Goal: Navigation & Orientation: Find specific page/section

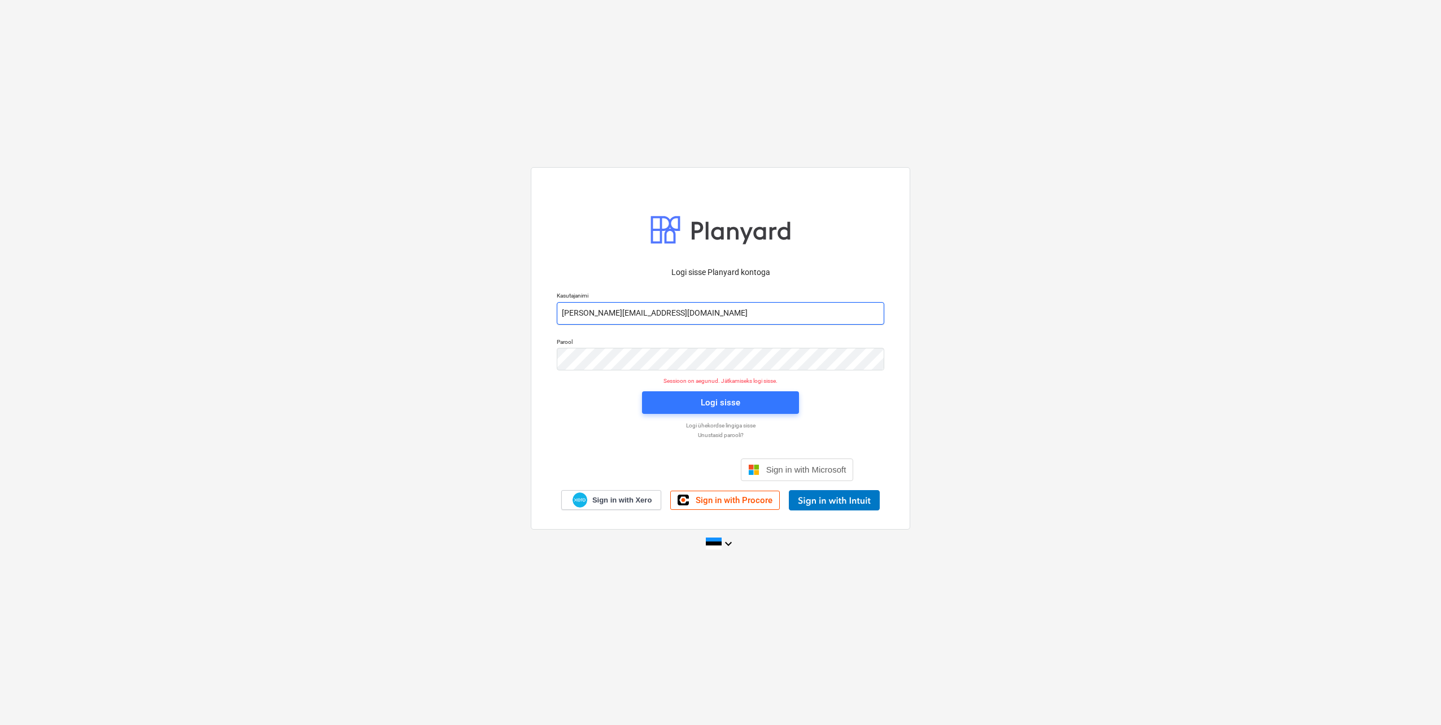
drag, startPoint x: 608, startPoint y: 312, endPoint x: 609, endPoint y: 320, distance: 8.1
click at [608, 312] on input "[PERSON_NAME][EMAIL_ADDRESS][DOMAIN_NAME]" at bounding box center [720, 313] width 327 height 23
type input "[EMAIL_ADDRESS][DOMAIN_NAME]"
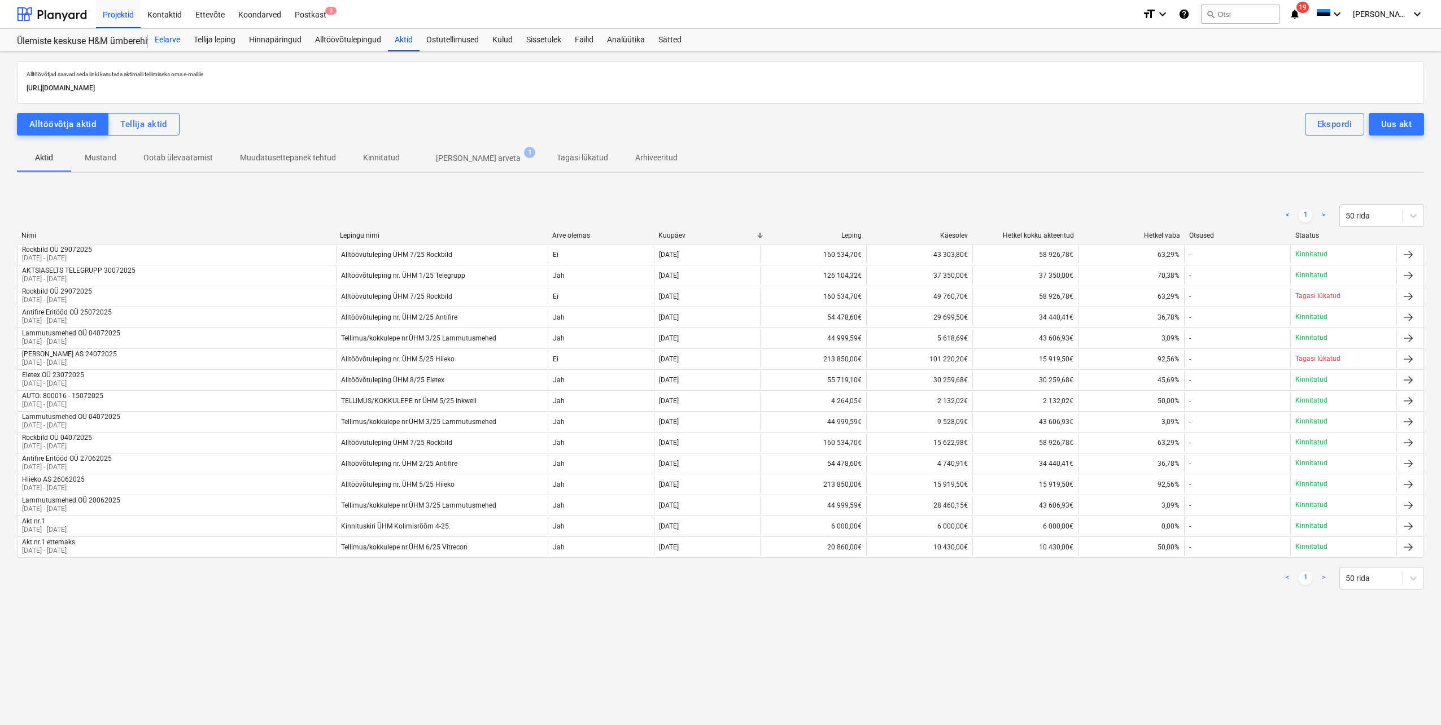
drag, startPoint x: 170, startPoint y: 38, endPoint x: 176, endPoint y: 51, distance: 14.2
click at [170, 38] on div "Eelarve" at bounding box center [167, 40] width 39 height 23
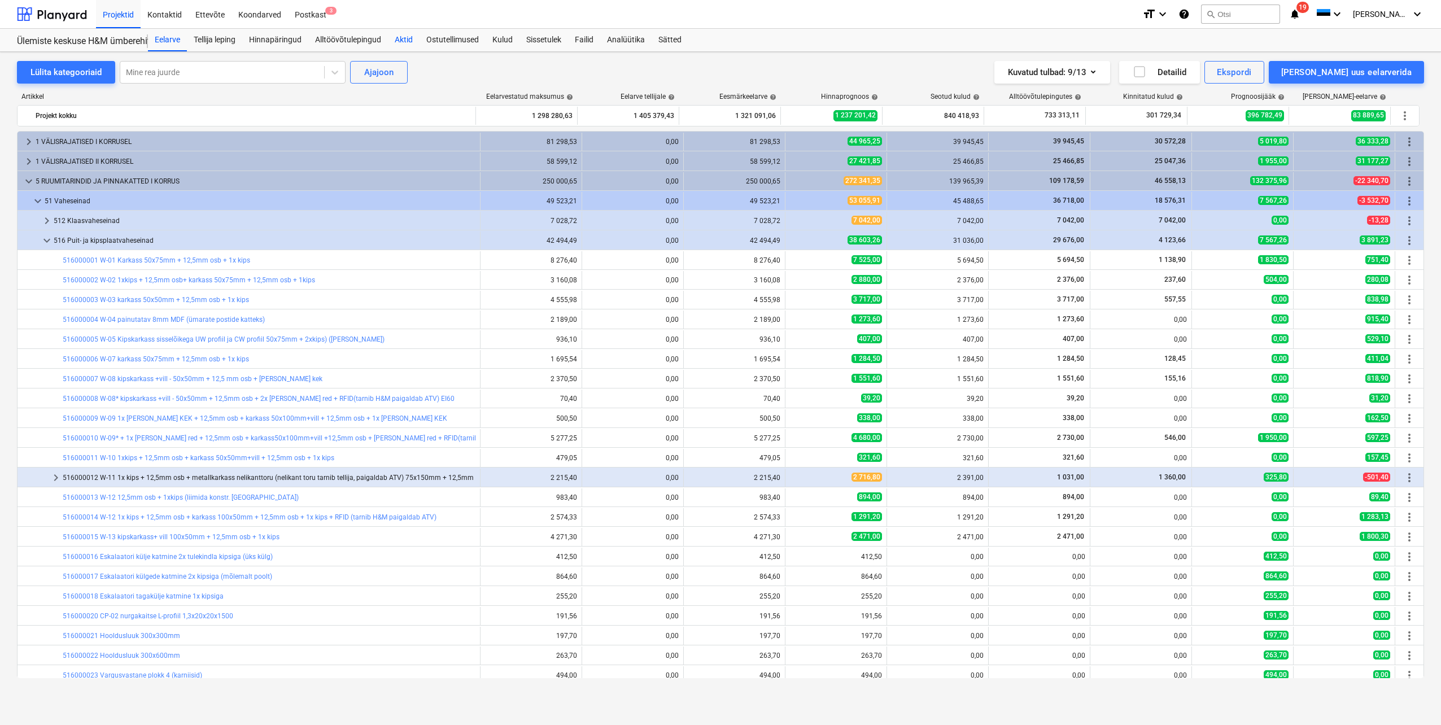
click at [400, 39] on div "Aktid" at bounding box center [404, 40] width 32 height 23
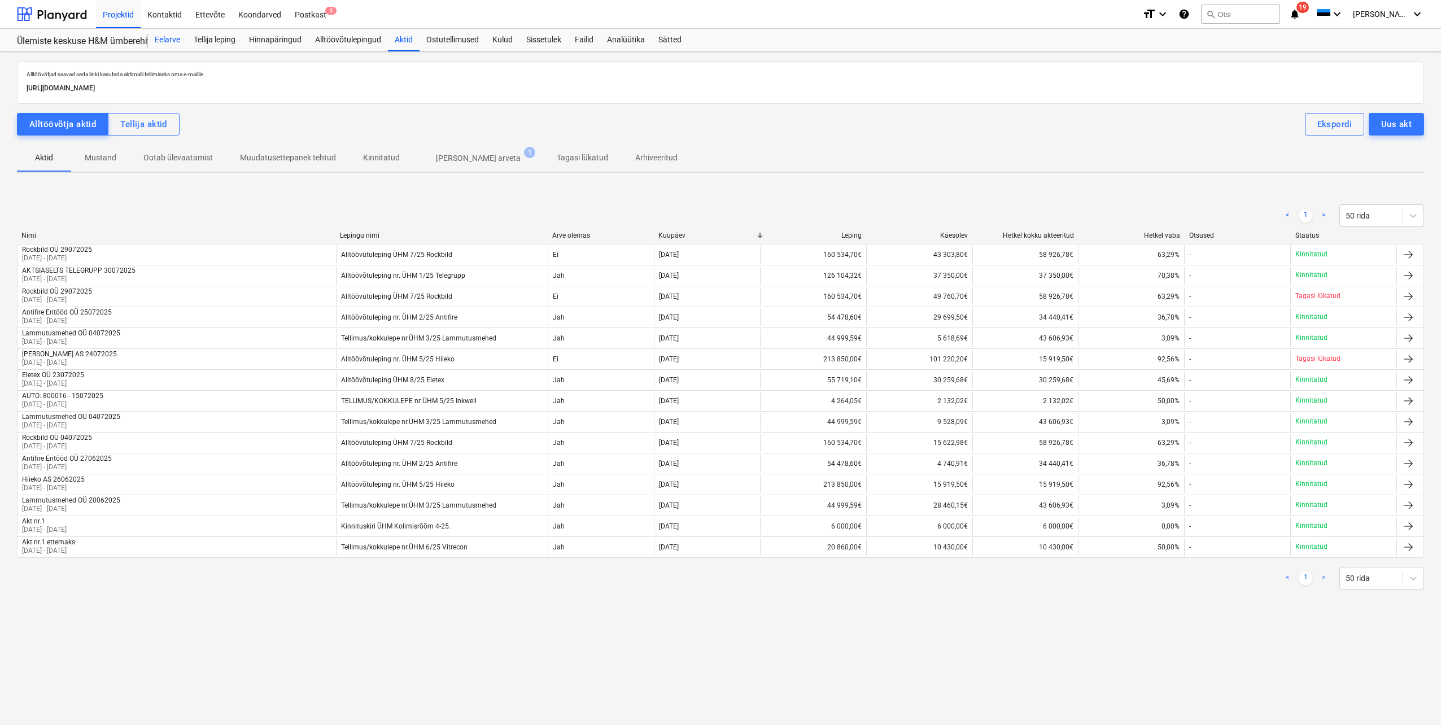
click at [161, 41] on div "Eelarve" at bounding box center [167, 40] width 39 height 23
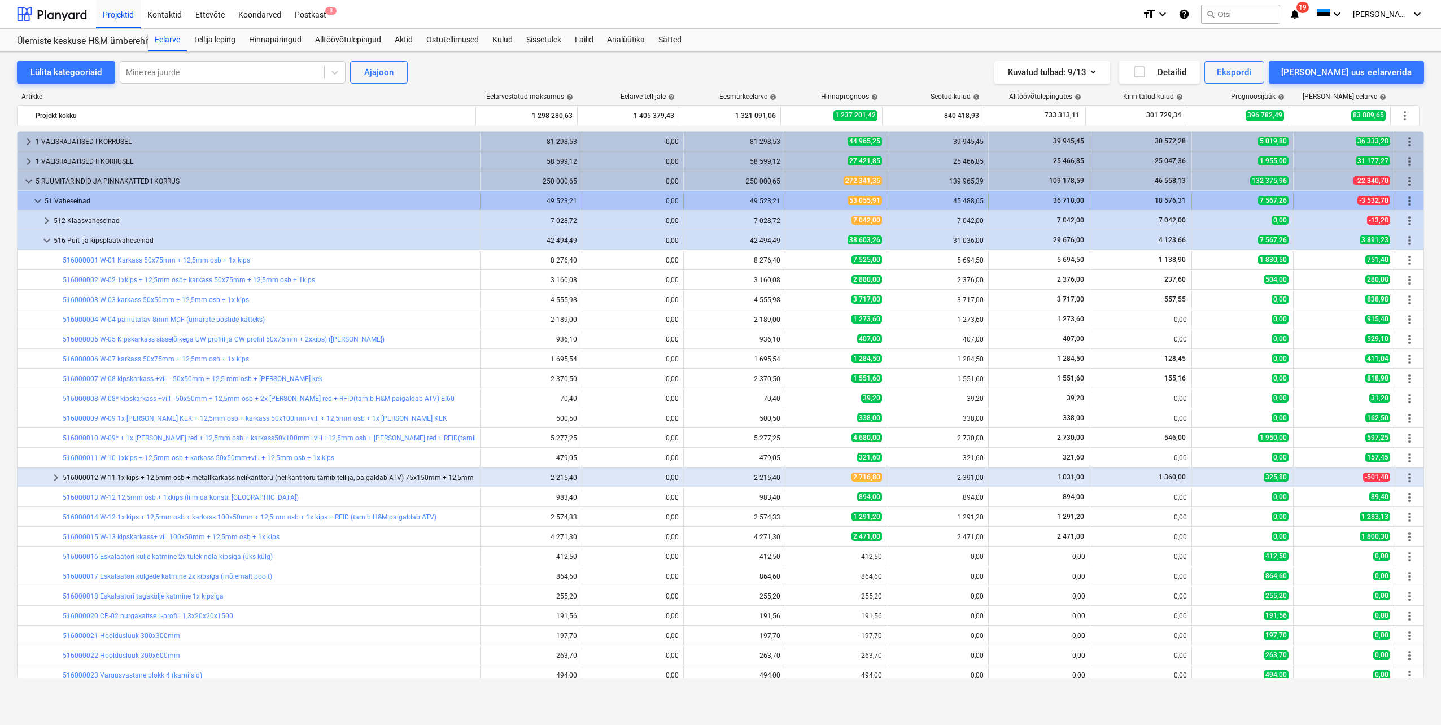
click at [37, 198] on span "keyboard_arrow_down" at bounding box center [38, 201] width 14 height 14
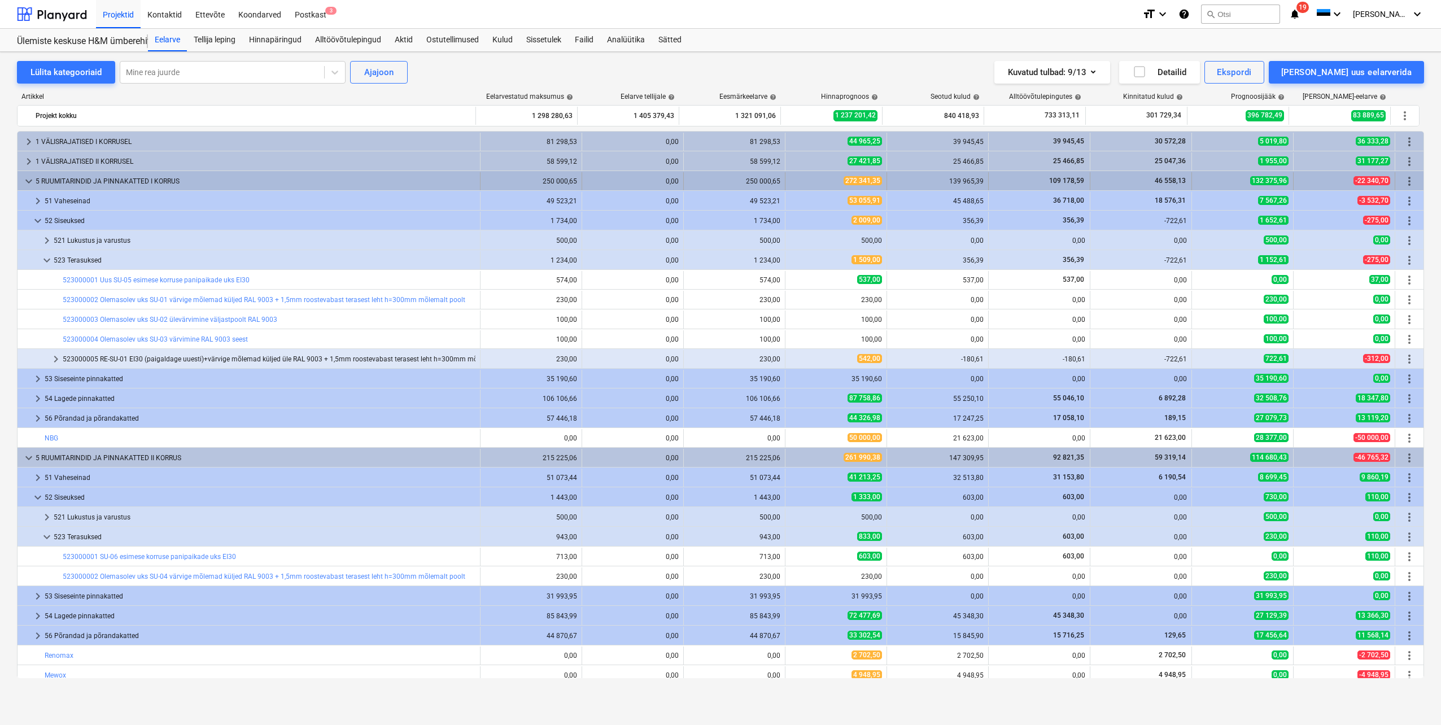
click at [28, 180] on span "keyboard_arrow_down" at bounding box center [29, 181] width 14 height 14
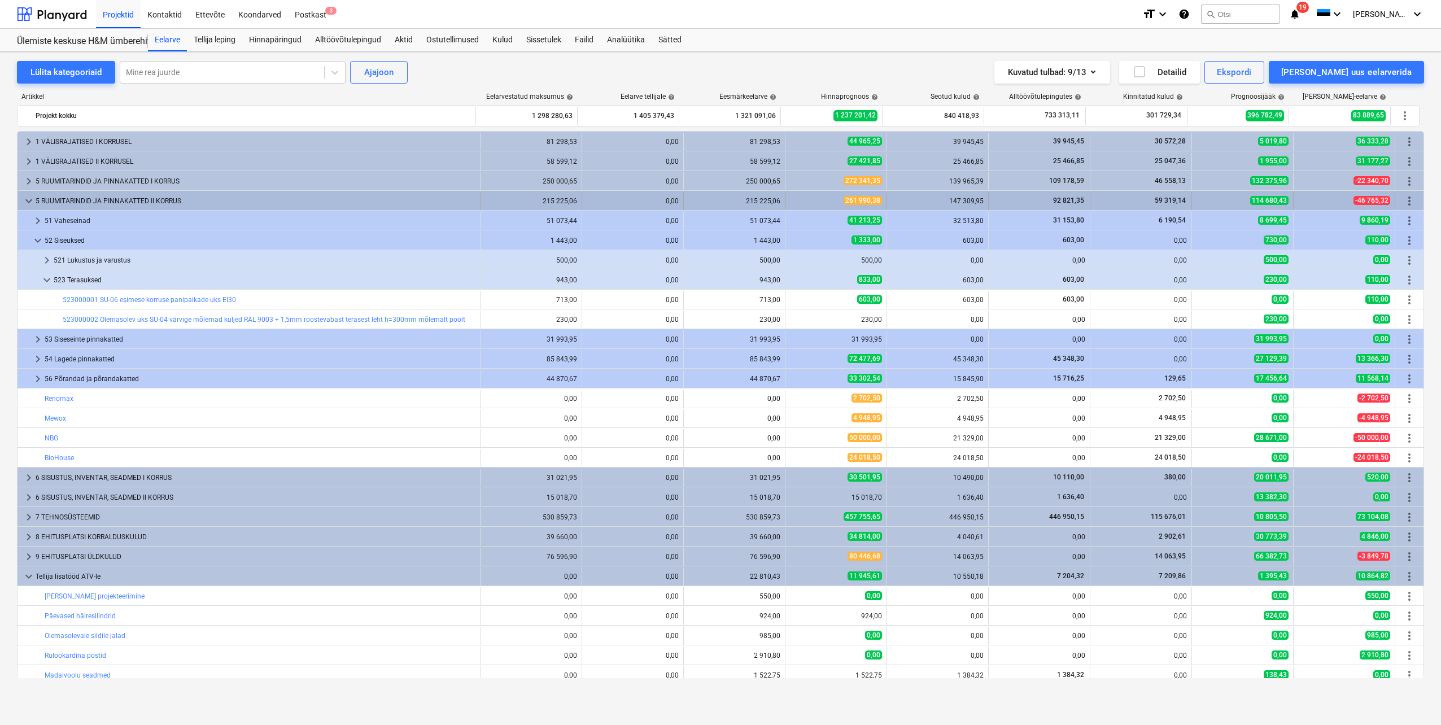
click at [25, 199] on span "keyboard_arrow_down" at bounding box center [29, 201] width 14 height 14
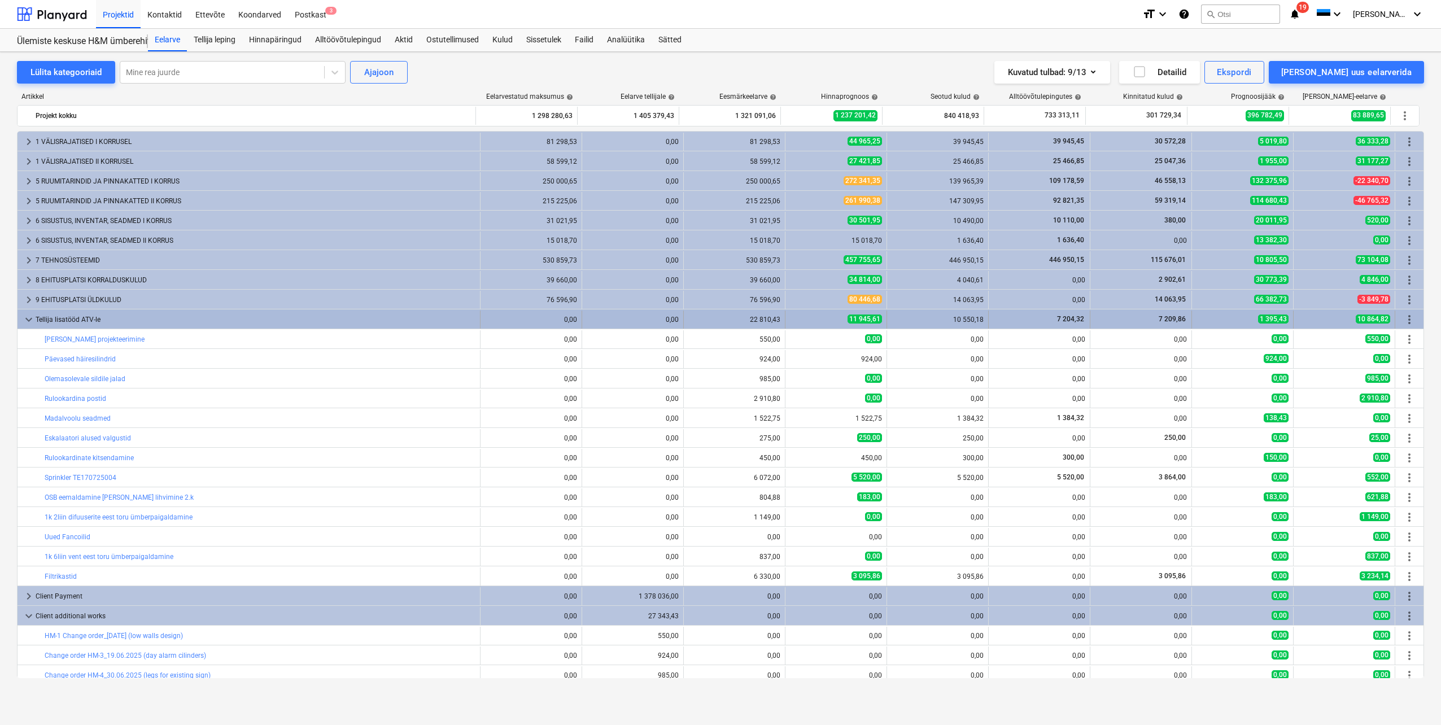
click at [27, 323] on span "keyboard_arrow_down" at bounding box center [29, 320] width 14 height 14
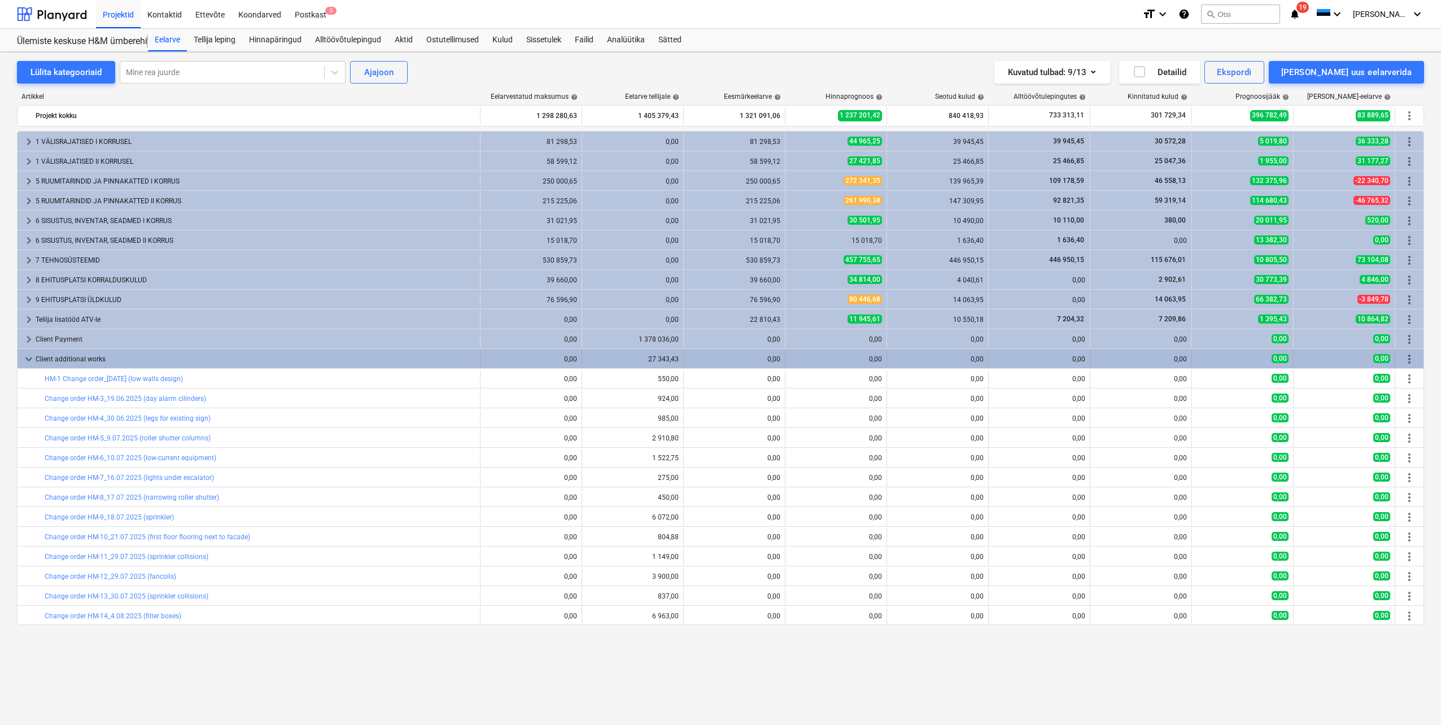
click at [26, 360] on span "keyboard_arrow_down" at bounding box center [29, 359] width 14 height 14
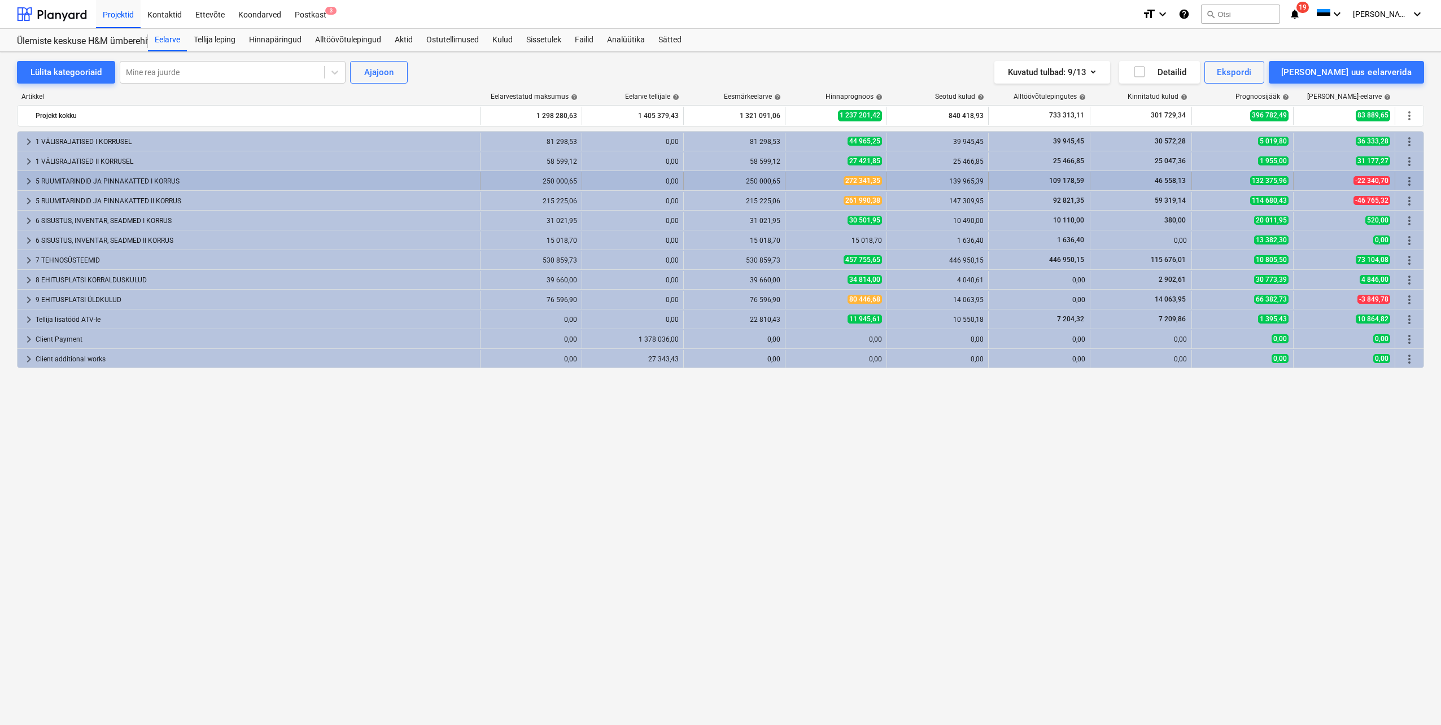
click at [27, 185] on span "keyboard_arrow_right" at bounding box center [29, 181] width 14 height 14
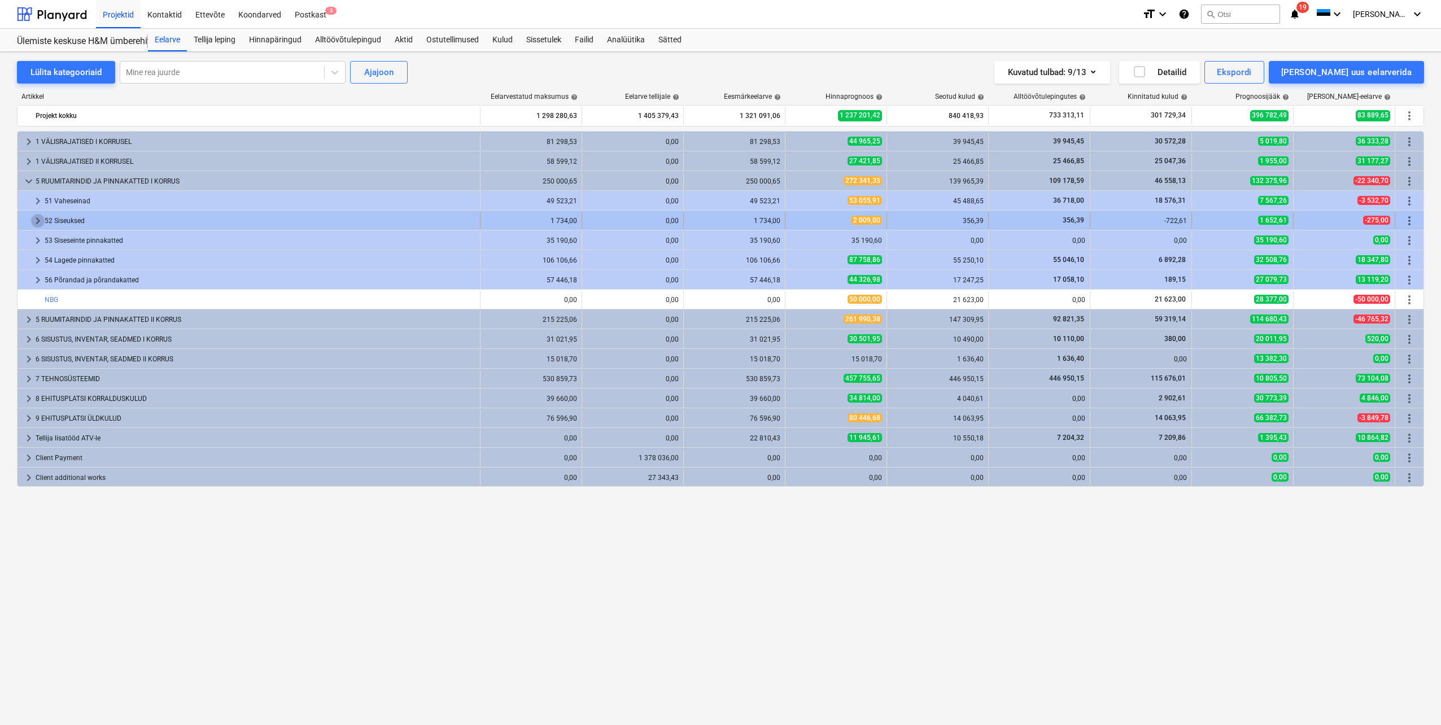
click at [38, 224] on span "keyboard_arrow_right" at bounding box center [38, 221] width 14 height 14
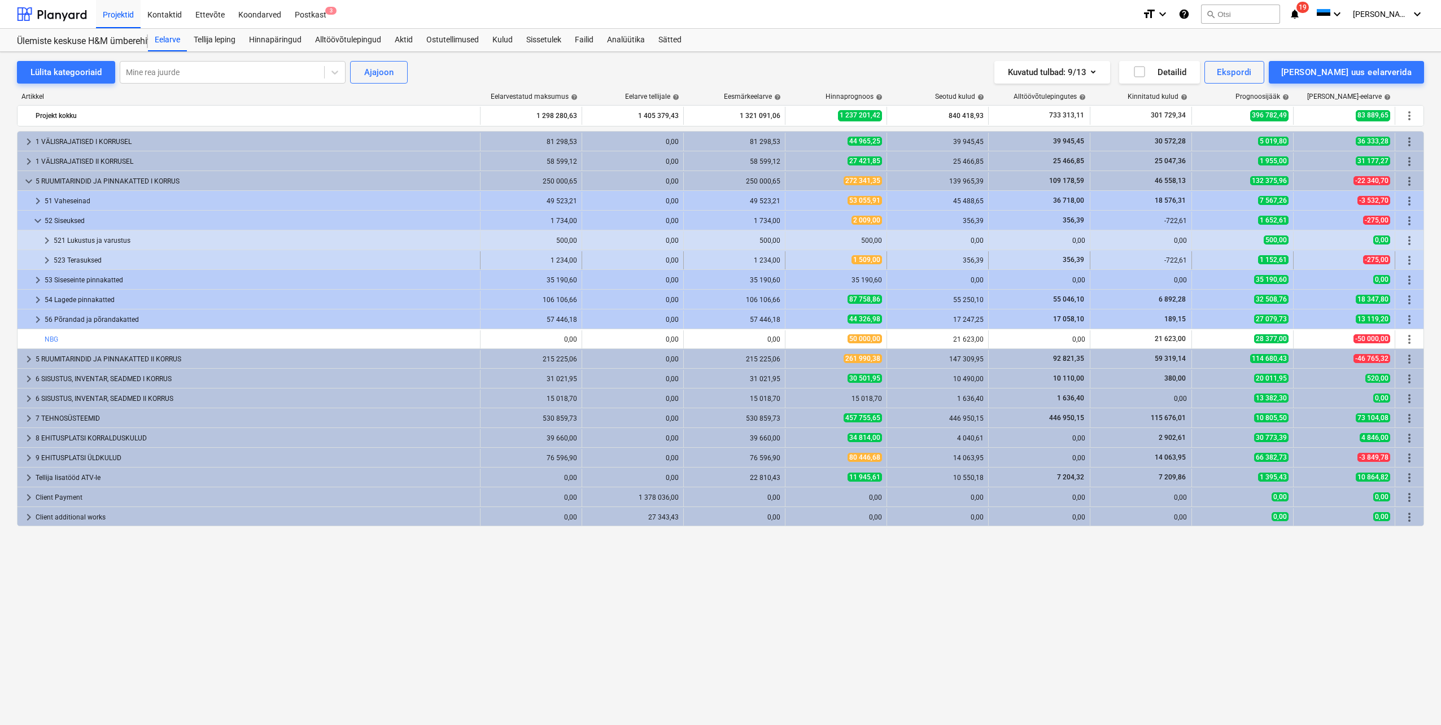
click at [43, 262] on span "keyboard_arrow_right" at bounding box center [47, 261] width 14 height 14
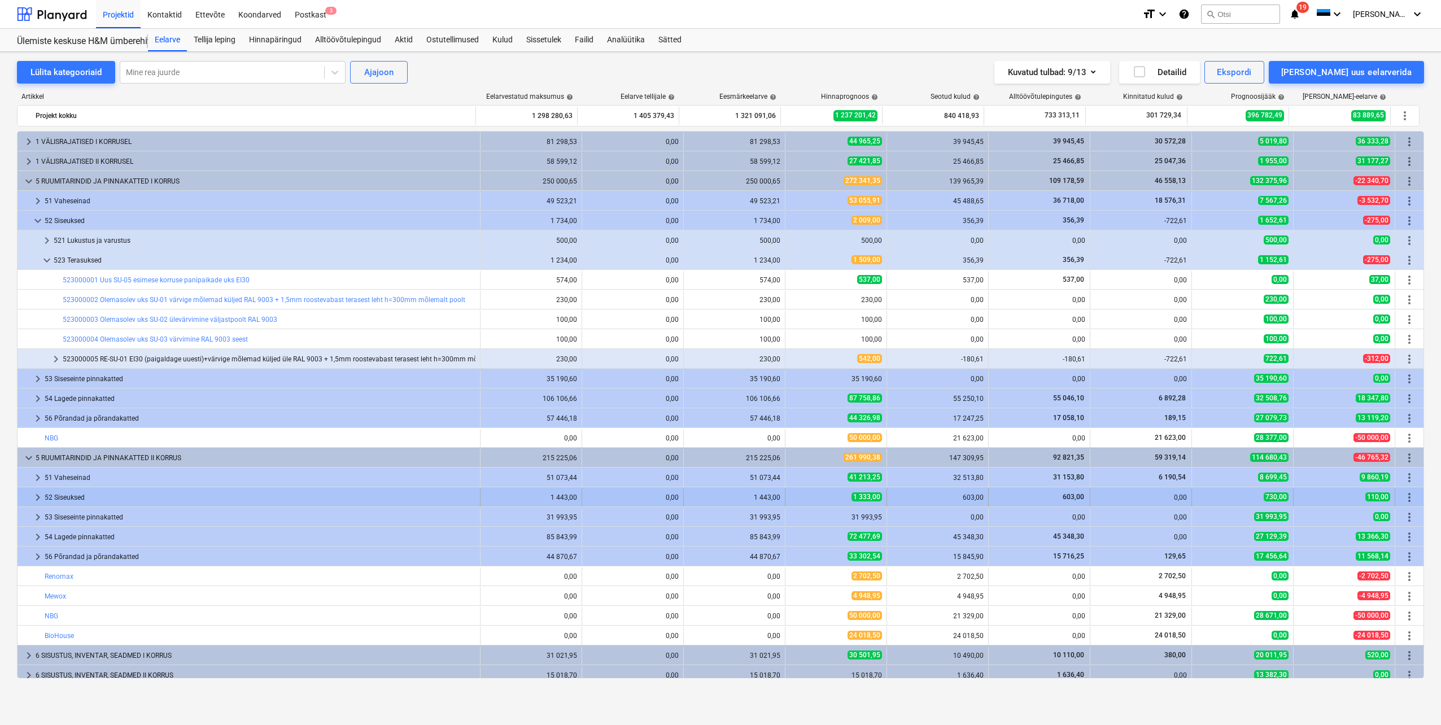
click at [36, 500] on span "keyboard_arrow_right" at bounding box center [38, 498] width 14 height 14
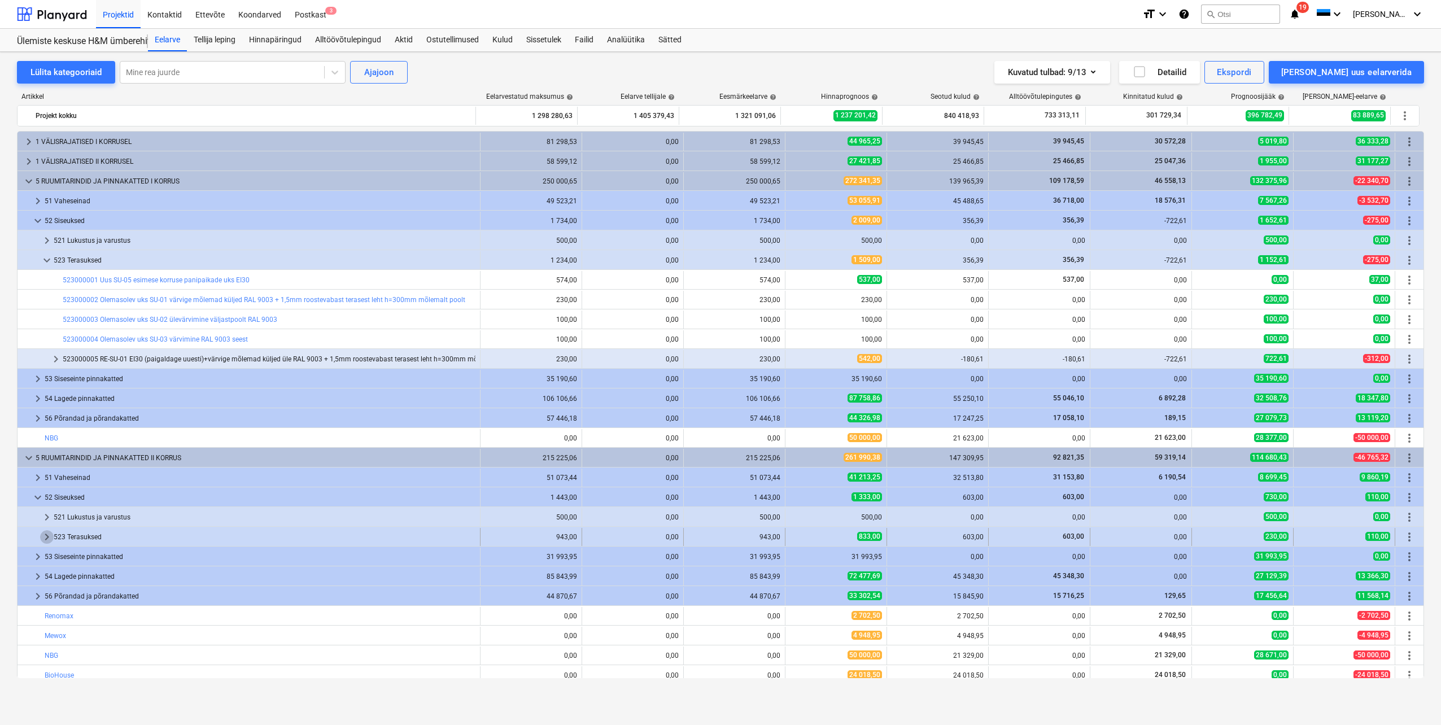
click at [49, 540] on span "keyboard_arrow_right" at bounding box center [47, 537] width 14 height 14
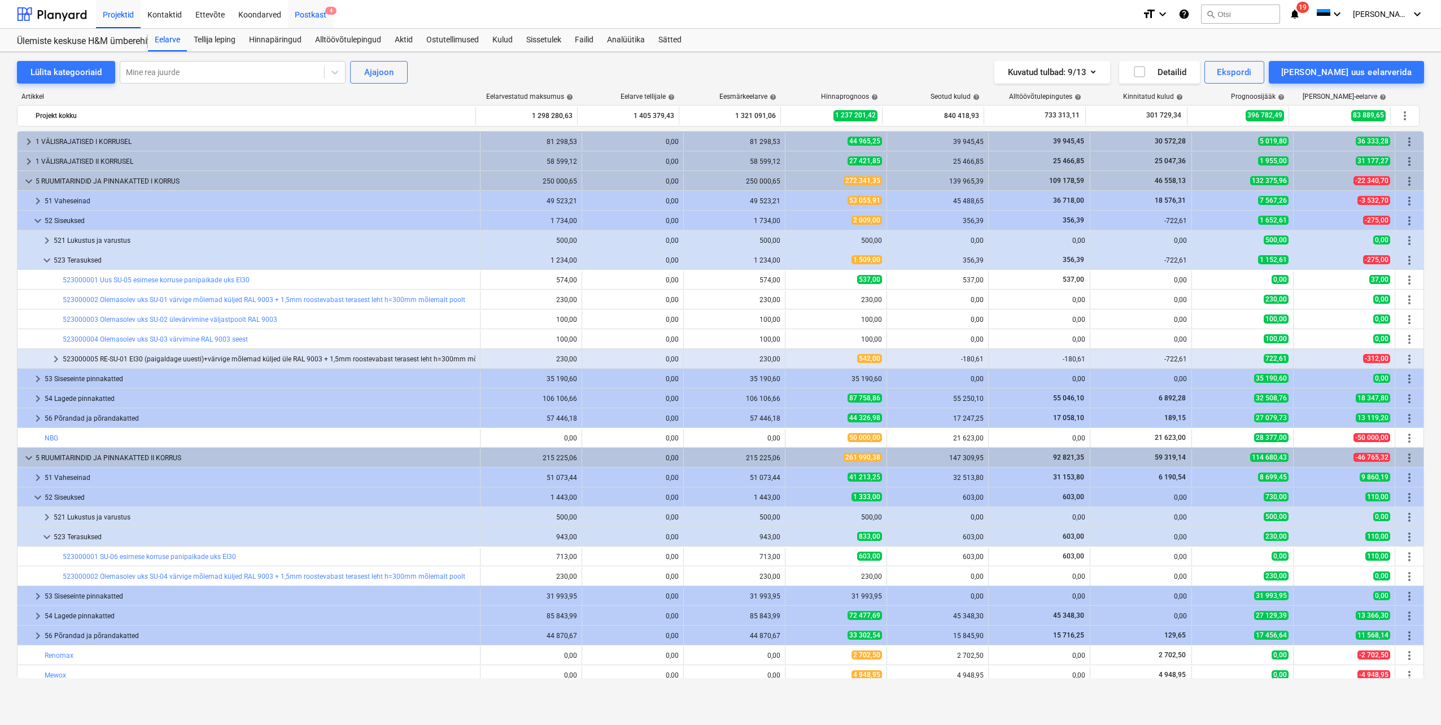
click at [307, 12] on div "Postkast 4" at bounding box center [310, 13] width 45 height 29
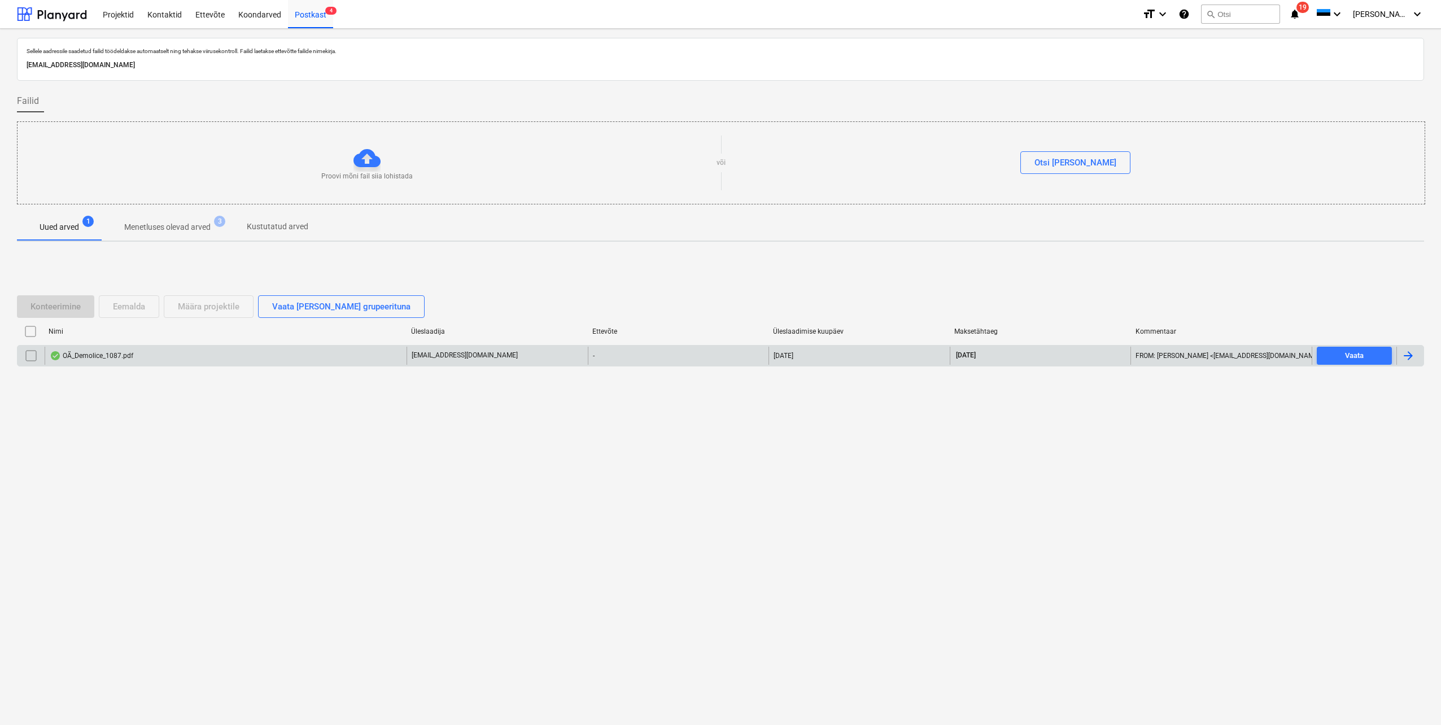
click at [1409, 356] on div at bounding box center [1408, 356] width 14 height 14
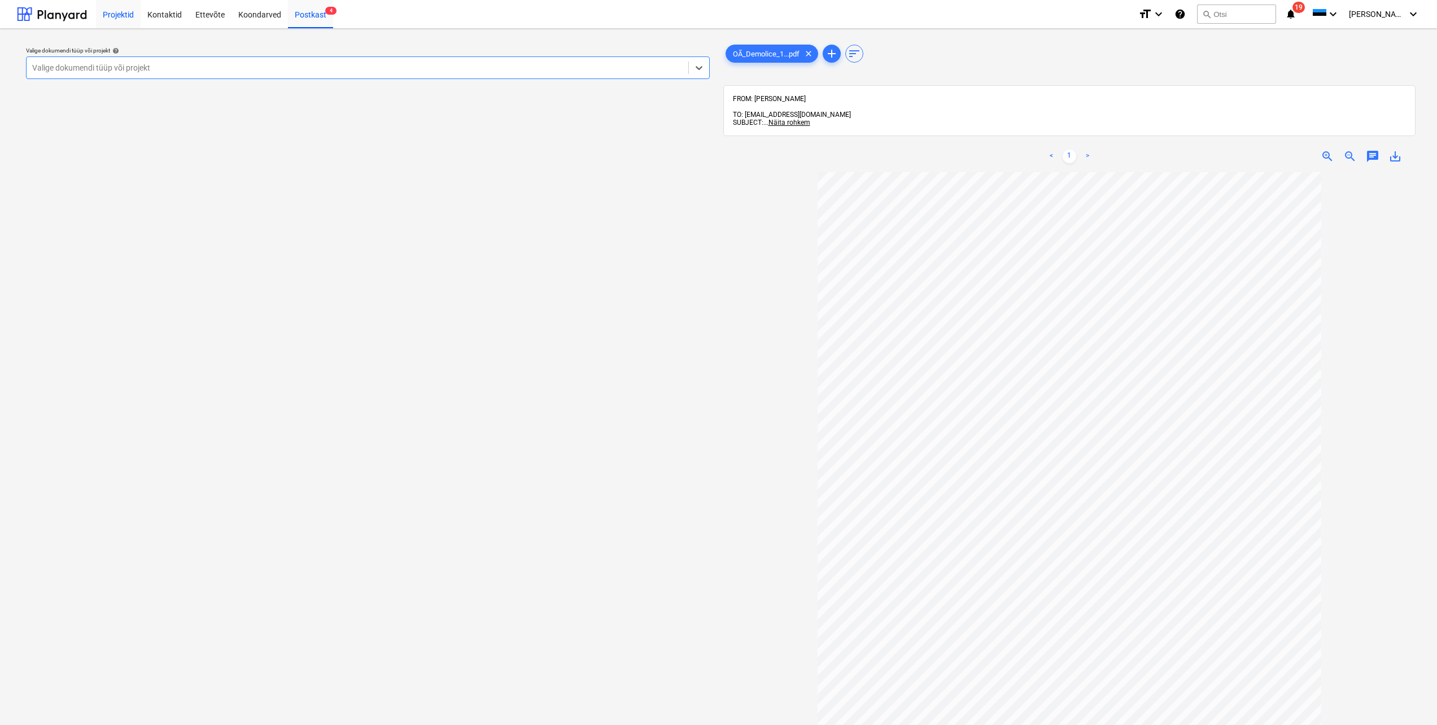
click at [125, 11] on div "Projektid" at bounding box center [118, 13] width 45 height 29
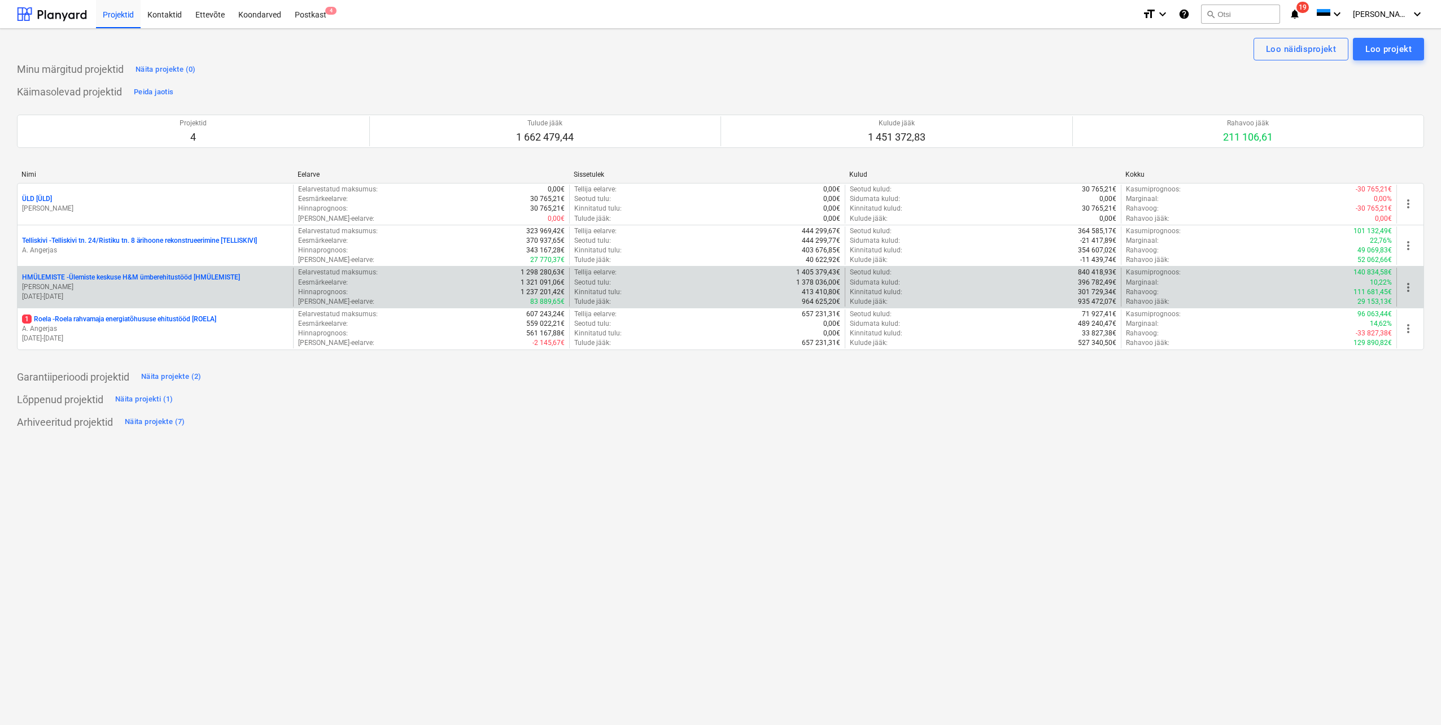
click at [114, 290] on p "[PERSON_NAME]" at bounding box center [155, 287] width 267 height 10
